Goal: Information Seeking & Learning: Compare options

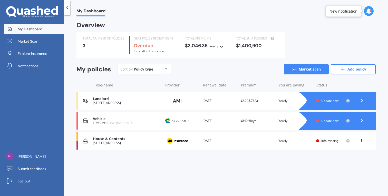
click at [122, 103] on div "[STREET_ADDRESS]" at bounding box center [126, 103] width 67 height 4
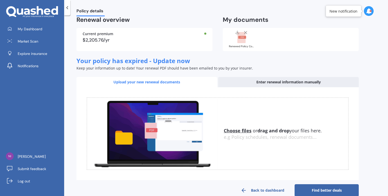
scroll to position [56, 0]
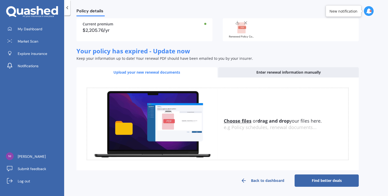
click at [306, 181] on link "Find better deals" at bounding box center [326, 180] width 64 height 12
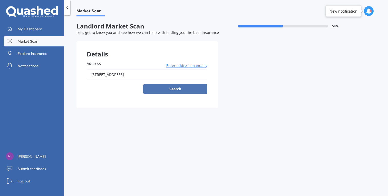
click at [164, 91] on button "Search" at bounding box center [175, 89] width 64 height 10
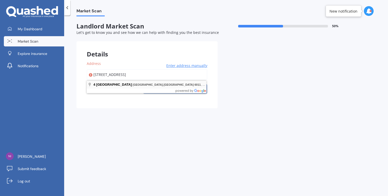
type input "[STREET_ADDRESS]"
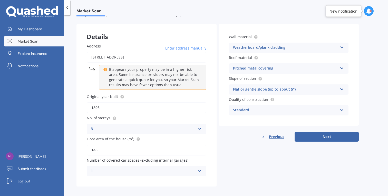
scroll to position [22, 0]
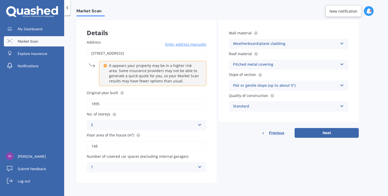
click at [197, 124] on div "3 1 2 3 4 5+" at bounding box center [146, 125] width 119 height 10
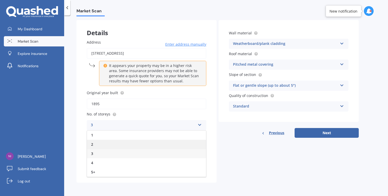
click at [164, 144] on div "2" at bounding box center [146, 144] width 119 height 9
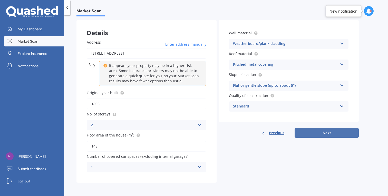
click at [299, 133] on button "Next" at bounding box center [326, 133] width 64 height 10
select select "14"
select select "02"
select select "1966"
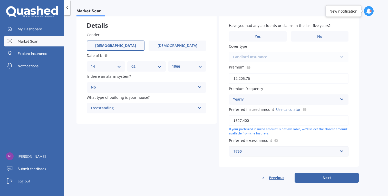
scroll to position [29, 0]
click at [319, 178] on button "Next" at bounding box center [326, 178] width 64 height 10
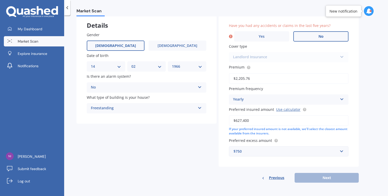
click at [313, 34] on label "No" at bounding box center [320, 36] width 55 height 10
click at [0, 0] on input "No" at bounding box center [0, 0] width 0 height 0
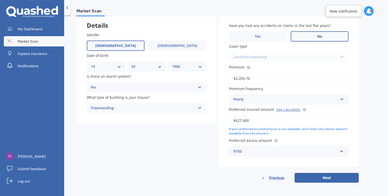
click at [278, 120] on input "$627,400" at bounding box center [288, 120] width 119 height 11
